Goal: Task Accomplishment & Management: Manage account settings

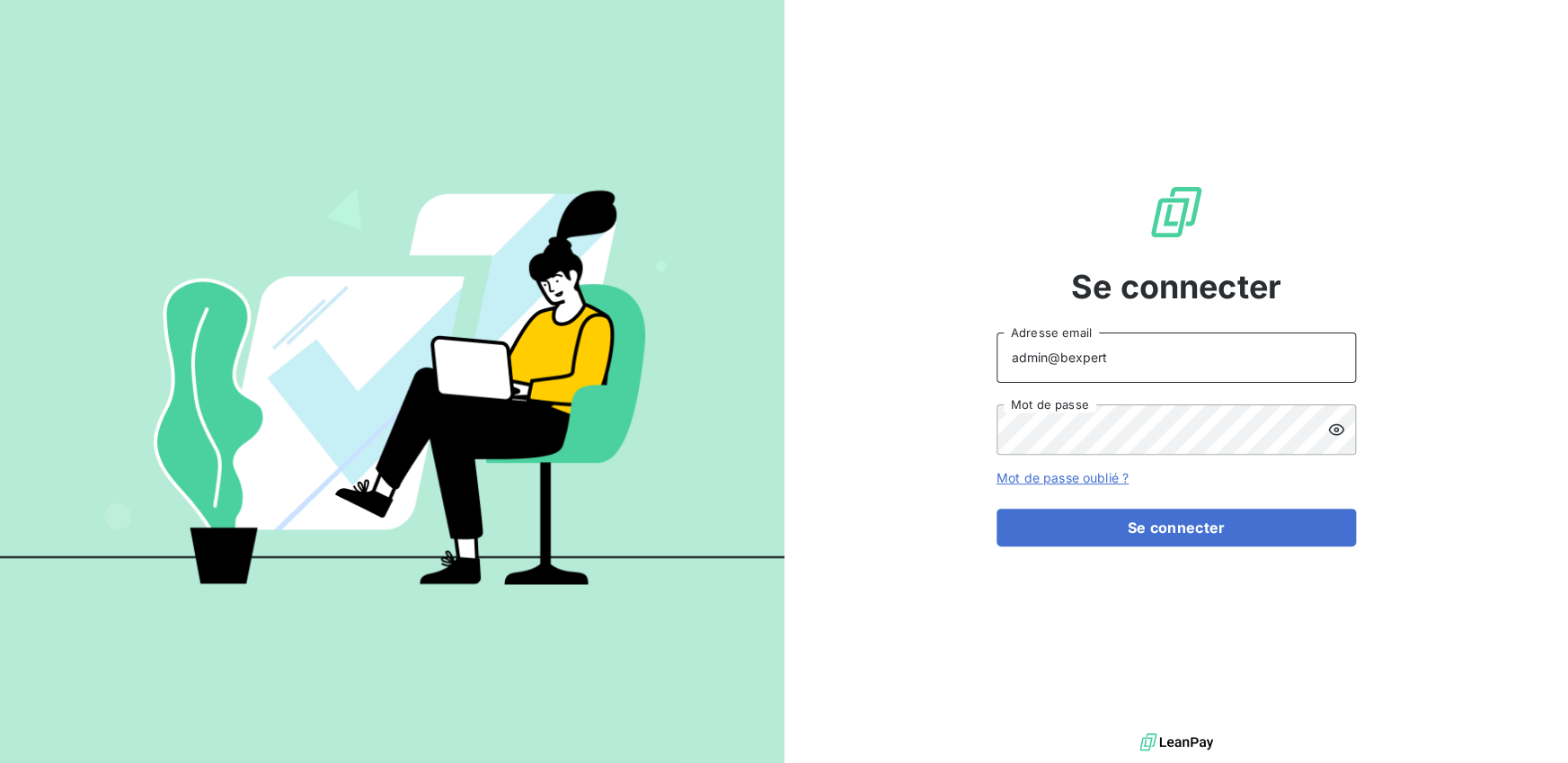
click at [1167, 347] on input "admin@bexpert" at bounding box center [1175, 357] width 359 height 50
paste input "admin@a2pcomptabilite"
drag, startPoint x: 1058, startPoint y: 359, endPoint x: 936, endPoint y: 352, distance: 122.2
click at [936, 352] on div "Se connecter admin@admin@a2pcomptabilite Adresse email Mot de passe Mot de pass…" at bounding box center [1176, 365] width 784 height 729
type input "admin@a2pcomptabilite"
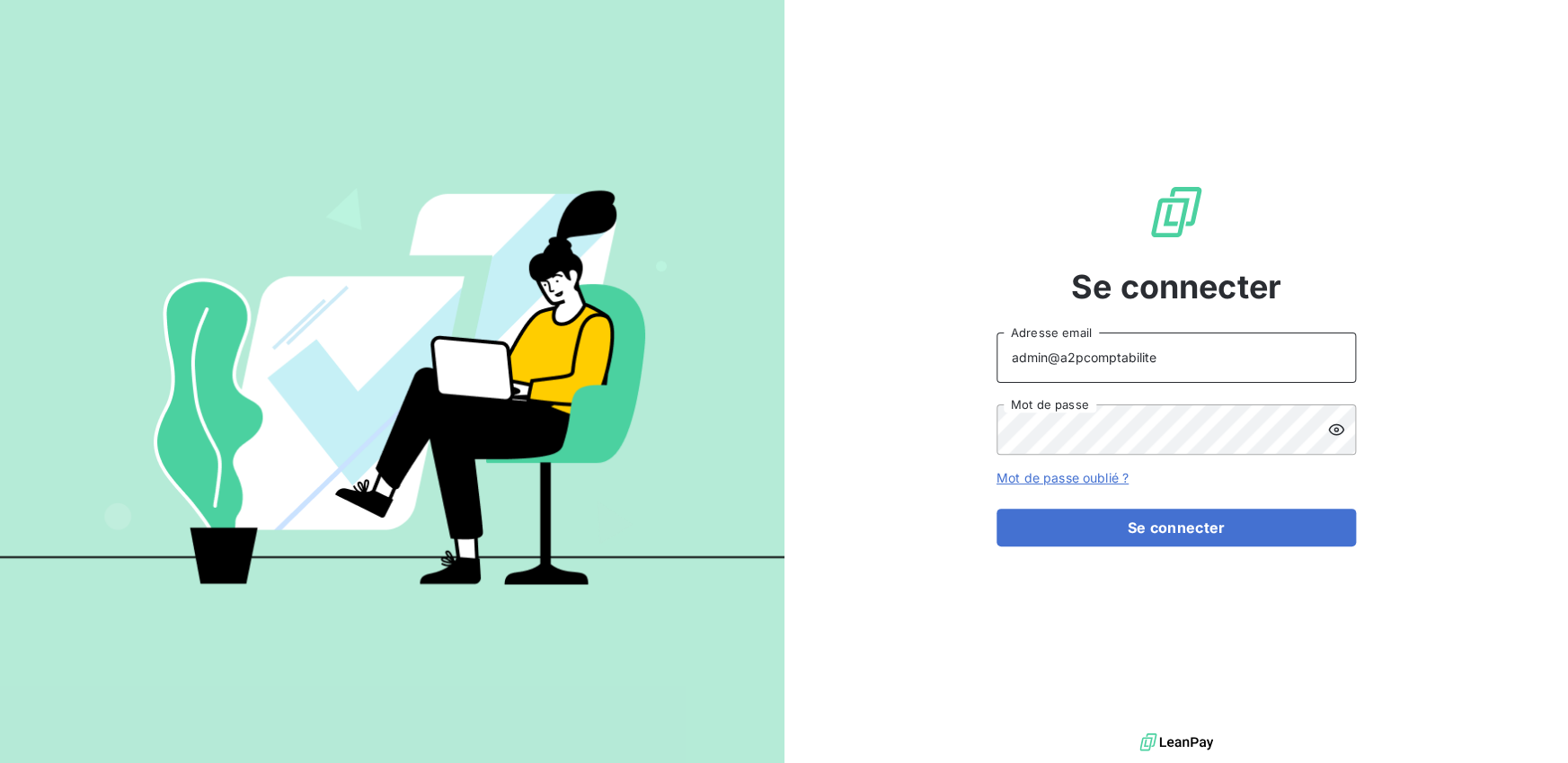
click at [996, 509] on button "Se connecter" at bounding box center [1175, 527] width 359 height 38
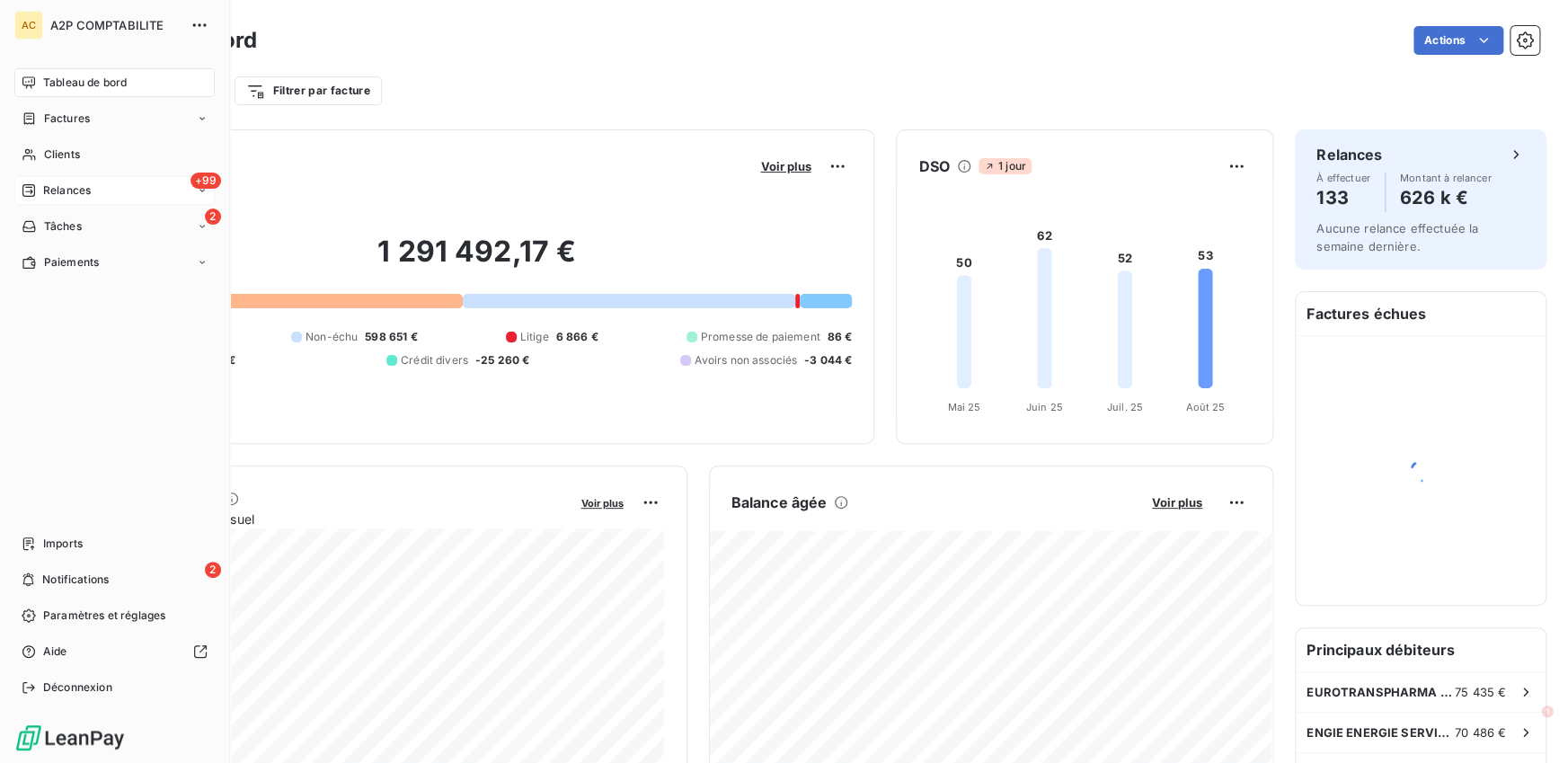
click at [65, 198] on div "+99 Relances" at bounding box center [115, 190] width 200 height 28
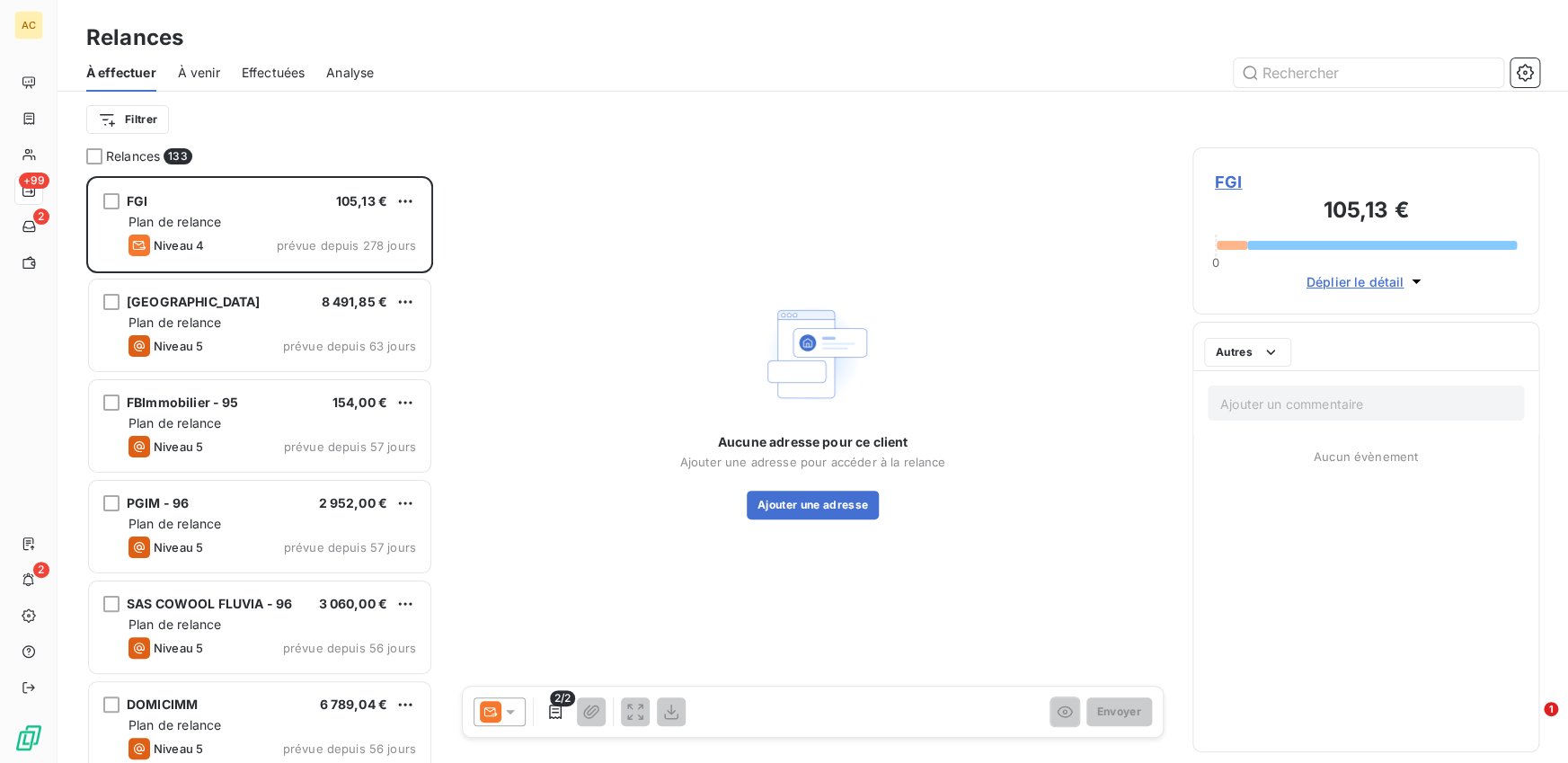
scroll to position [587, 347]
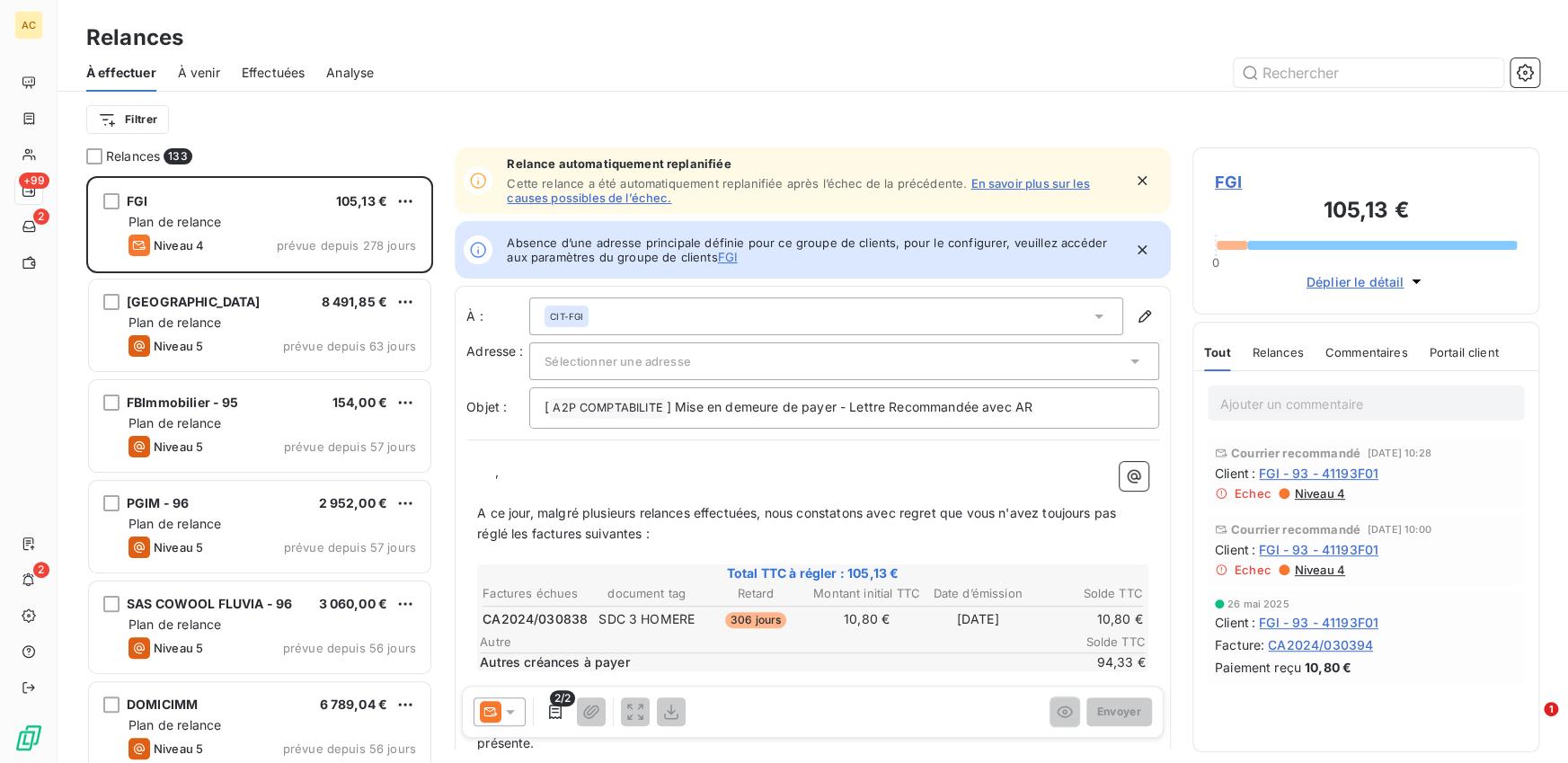
click at [280, 61] on div "Effectuées" at bounding box center [273, 73] width 63 height 38
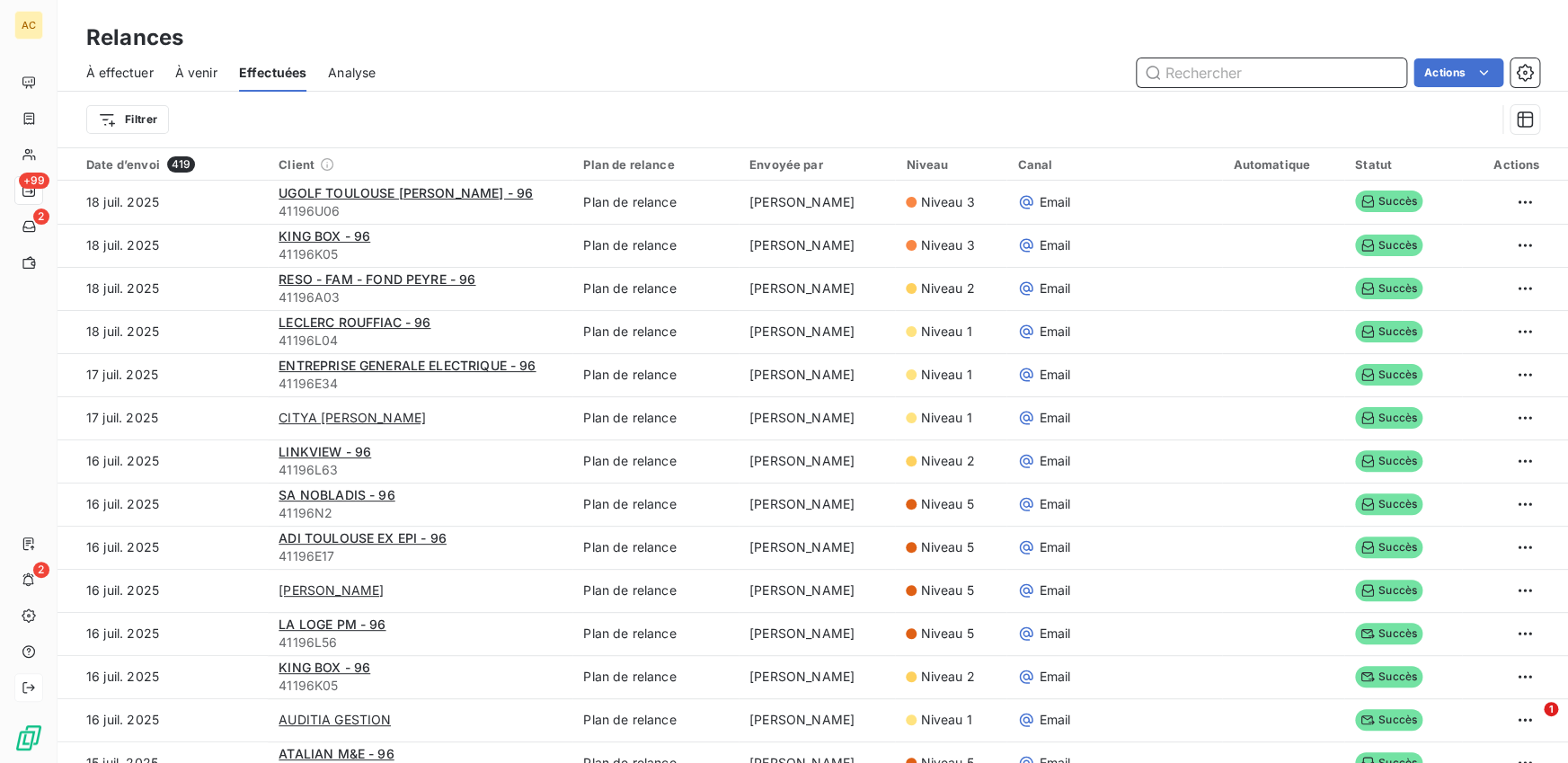
click at [22, 698] on div at bounding box center [28, 687] width 28 height 28
